Goal: Task Accomplishment & Management: Manage account settings

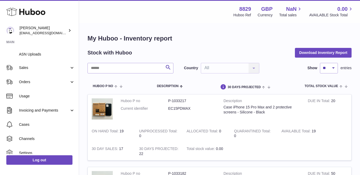
scroll to position [106, 0]
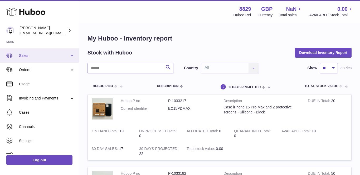
click at [32, 53] on span "Sales" at bounding box center [44, 55] width 50 height 5
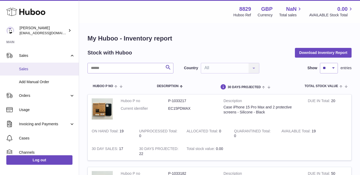
click at [32, 67] on span "Sales" at bounding box center [47, 69] width 56 height 5
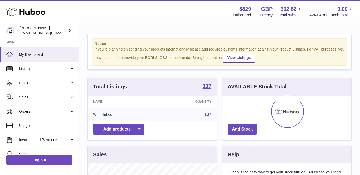
scroll to position [82, 129]
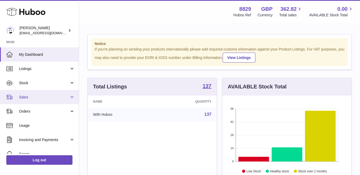
click at [26, 97] on span "Sales" at bounding box center [44, 97] width 50 height 5
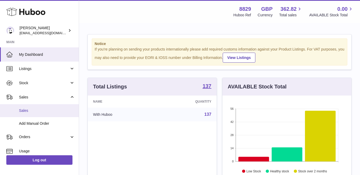
click at [32, 108] on span "Sales" at bounding box center [47, 110] width 56 height 5
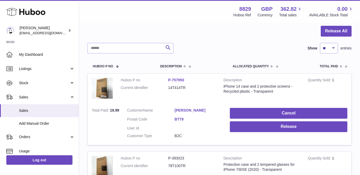
scroll to position [104, 0]
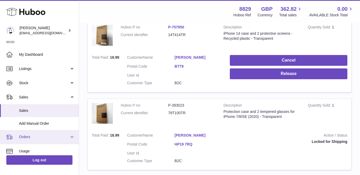
click at [29, 136] on span "Orders" at bounding box center [44, 137] width 50 height 5
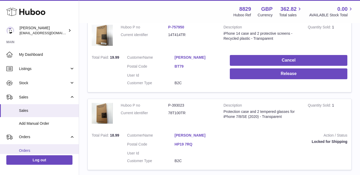
click at [29, 150] on span "Orders" at bounding box center [47, 150] width 56 height 5
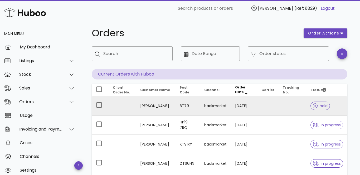
click at [147, 104] on td "[PERSON_NAME]" at bounding box center [156, 105] width 40 height 19
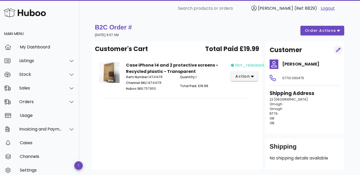
click at [336, 50] on icon "button" at bounding box center [338, 50] width 5 height 5
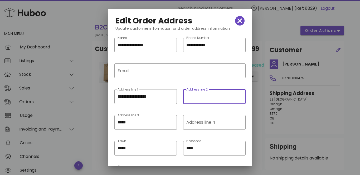
paste input "**********"
type input "**********"
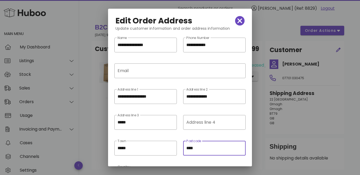
drag, startPoint x: 203, startPoint y: 150, endPoint x: 198, endPoint y: 150, distance: 4.7
type input "*"
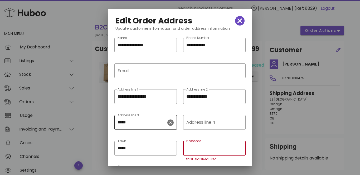
paste input "********"
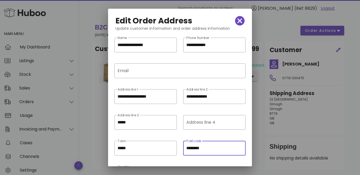
type input "********"
click at [171, 138] on div "​ Address line 3 *****" at bounding box center [145, 126] width 69 height 26
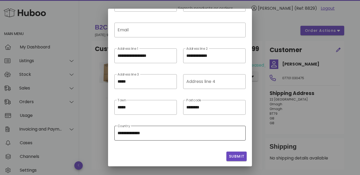
scroll to position [40, 0]
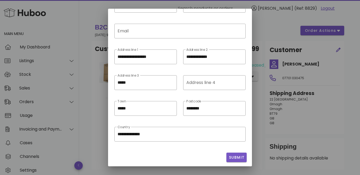
click at [234, 158] on span "Submit" at bounding box center [237, 158] width 16 height 6
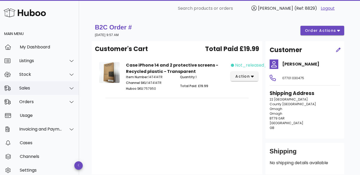
click at [35, 88] on div "Sales" at bounding box center [40, 88] width 43 height 5
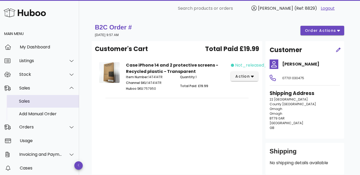
click at [28, 99] on div "Sales" at bounding box center [47, 101] width 56 height 5
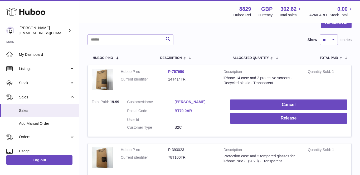
scroll to position [94, 0]
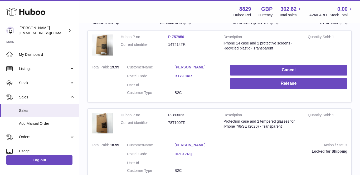
click at [195, 67] on link "[PERSON_NAME]" at bounding box center [197, 67] width 47 height 5
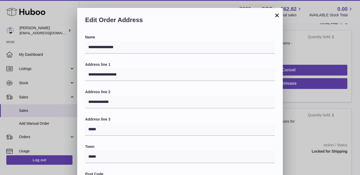
scroll to position [0, 0]
click at [277, 15] on button "×" at bounding box center [277, 15] width 6 height 6
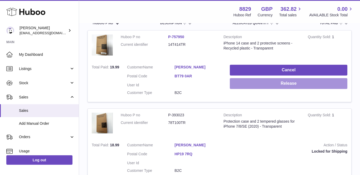
click at [271, 83] on button "Release" at bounding box center [289, 83] width 118 height 11
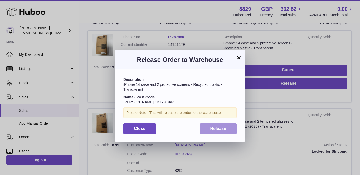
click at [215, 130] on button "Release" at bounding box center [218, 129] width 37 height 11
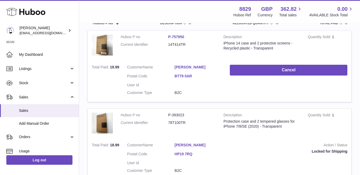
click at [189, 66] on link "[PERSON_NAME]" at bounding box center [197, 67] width 47 height 5
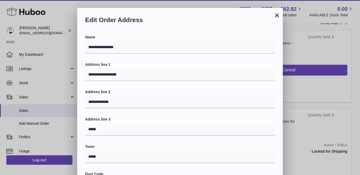
click at [278, 16] on button "×" at bounding box center [277, 15] width 6 height 6
